Goal: Task Accomplishment & Management: Manage account settings

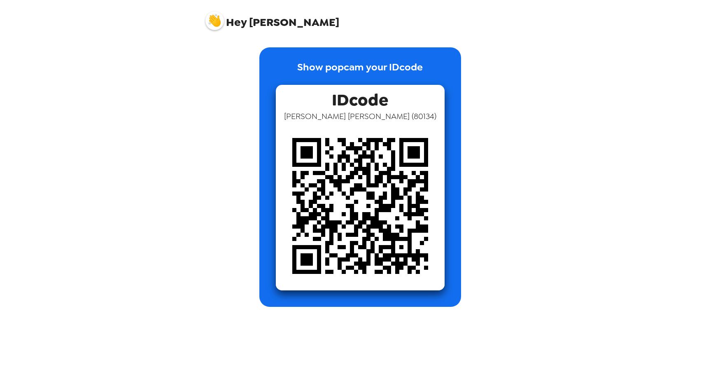
click at [251, 20] on span "Hey [PERSON_NAME]" at bounding box center [273, 17] width 134 height 21
click at [211, 23] on img at bounding box center [215, 21] width 19 height 19
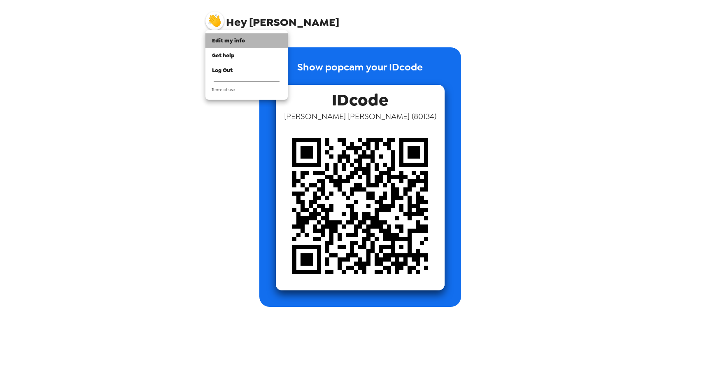
click at [220, 41] on span "Edit my info" at bounding box center [228, 40] width 33 height 7
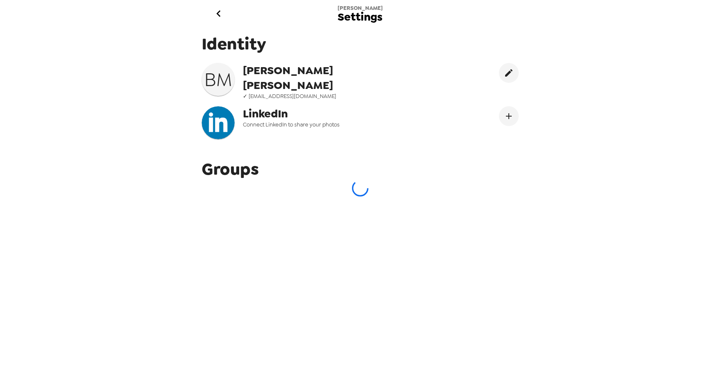
click at [213, 171] on span "Groups" at bounding box center [230, 169] width 57 height 22
click at [220, 11] on icon "go back" at bounding box center [218, 13] width 13 height 13
